Goal: Information Seeking & Learning: Stay updated

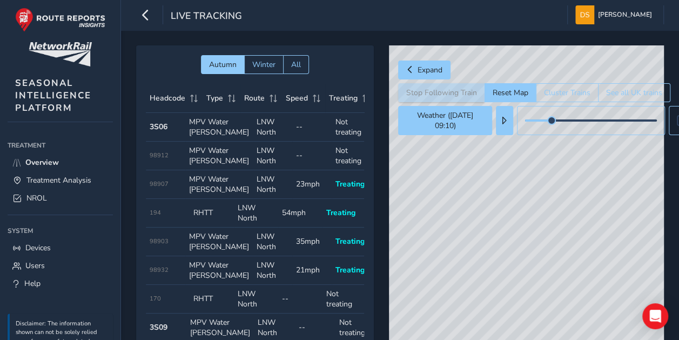
drag, startPoint x: 507, startPoint y: 295, endPoint x: 526, endPoint y: 247, distance: 51.6
click at [506, 295] on div "© Mapbox © OpenStreetMap Improve this map" at bounding box center [526, 201] width 275 height 313
drag, startPoint x: 538, startPoint y: 272, endPoint x: 529, endPoint y: 286, distance: 16.6
click at [538, 286] on div "© Mapbox © OpenStreetMap Improve this map" at bounding box center [526, 201] width 275 height 313
click at [597, 274] on div "© Mapbox © OpenStreetMap Improve this map" at bounding box center [526, 201] width 275 height 313
